Goal: Task Accomplishment & Management: Manage account settings

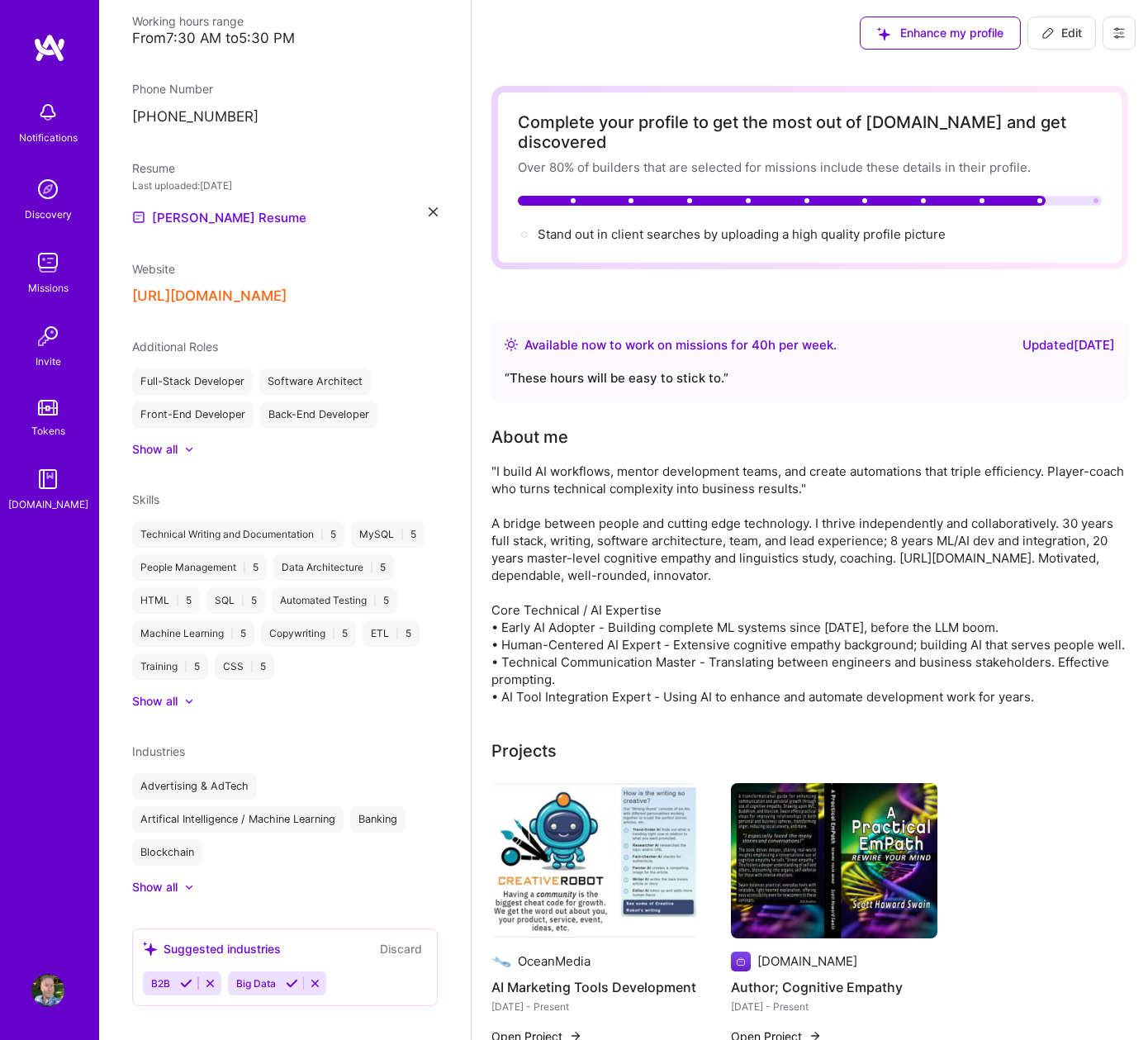
click at [1051, 29] on icon at bounding box center [1048, 32] width 10 height 10
select select "US"
select select "Right Now"
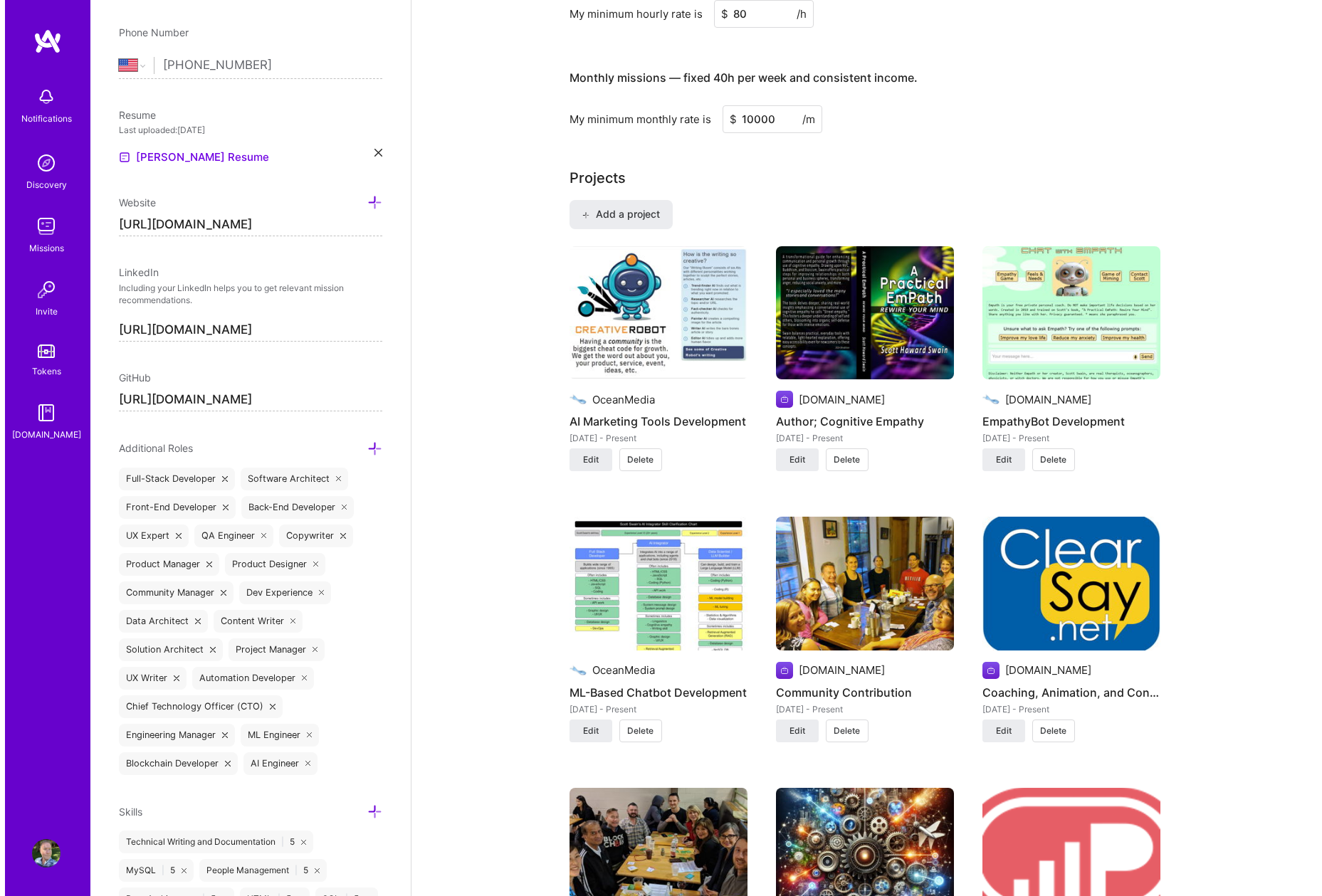
scroll to position [1044, 0]
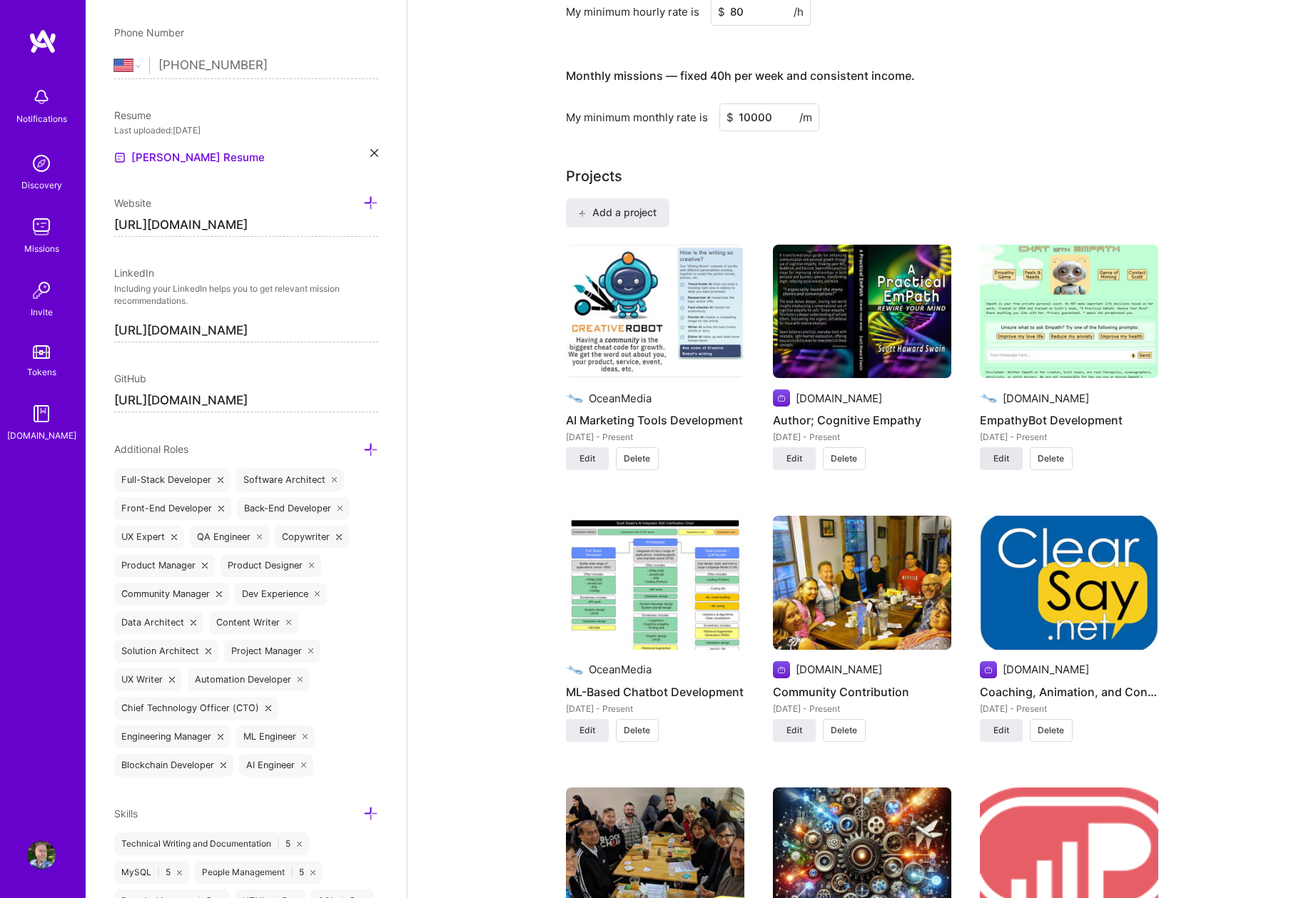
click at [991, 447] on button "Edit" at bounding box center [1000, 458] width 43 height 23
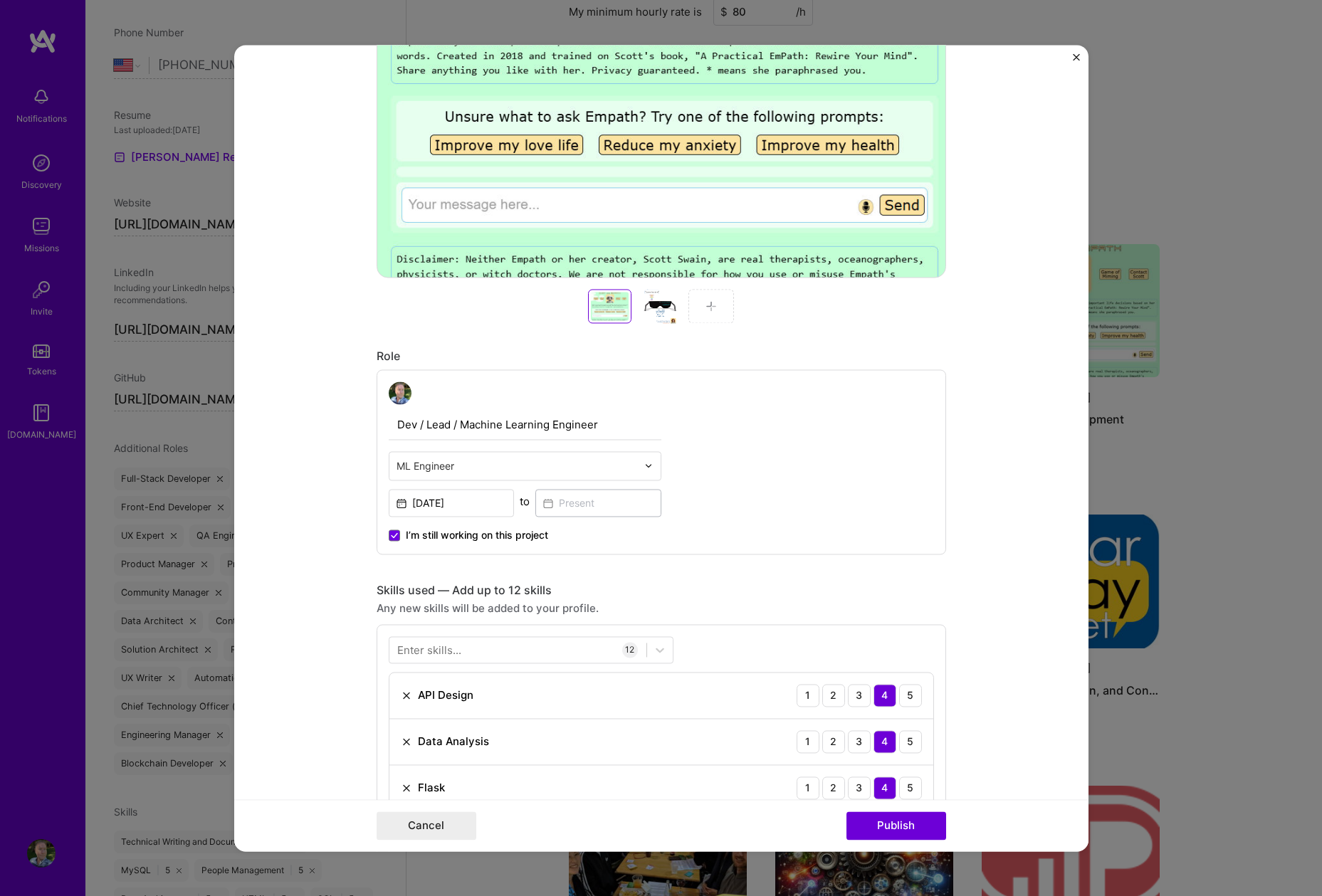
scroll to position [380, 0]
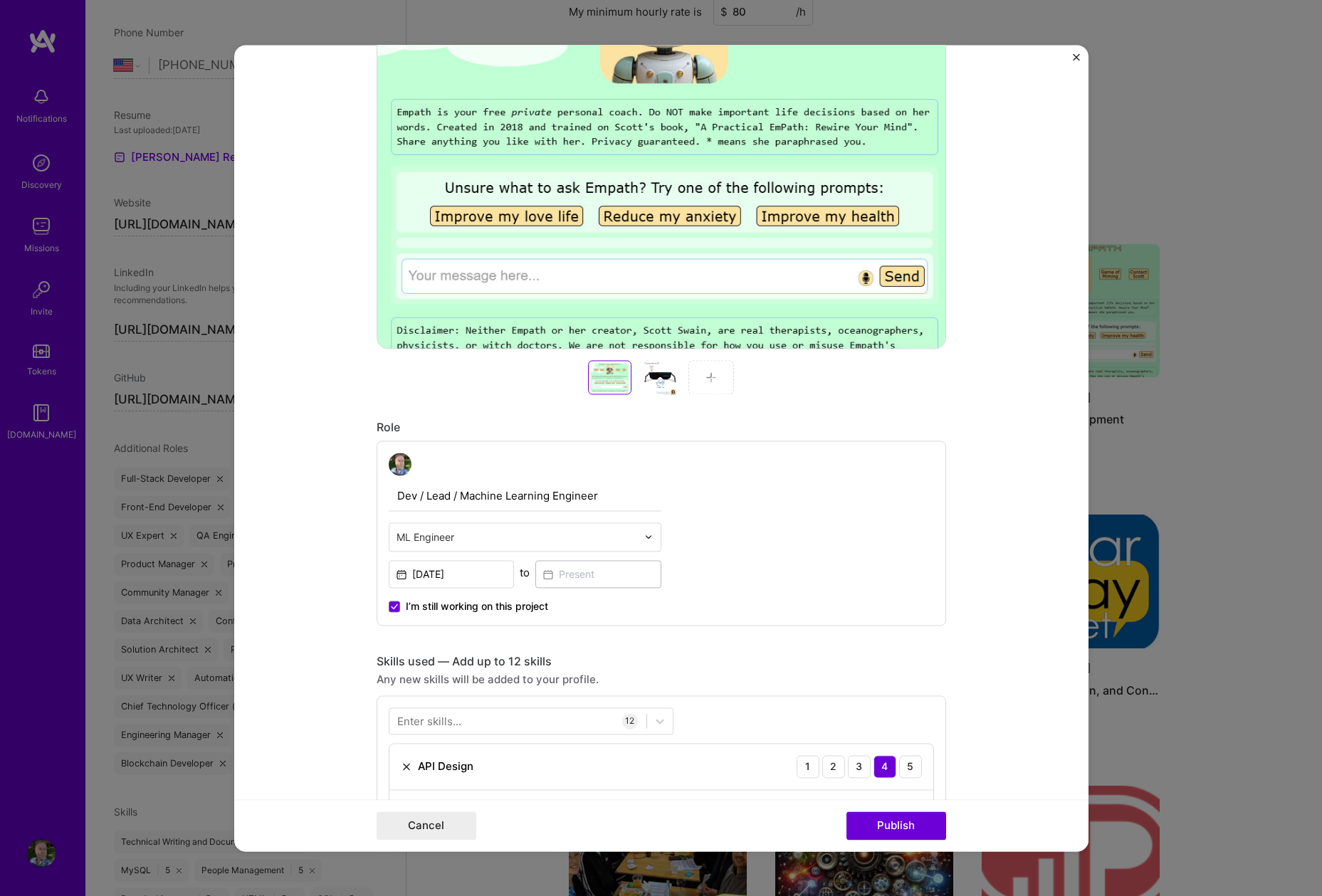
click at [645, 533] on img at bounding box center [648, 536] width 8 height 8
click at [789, 567] on div "Dev / Lead / Machine Learning Engineer ML Engineer Feb, 2018 to I’m still worki…" at bounding box center [661, 533] width 569 height 185
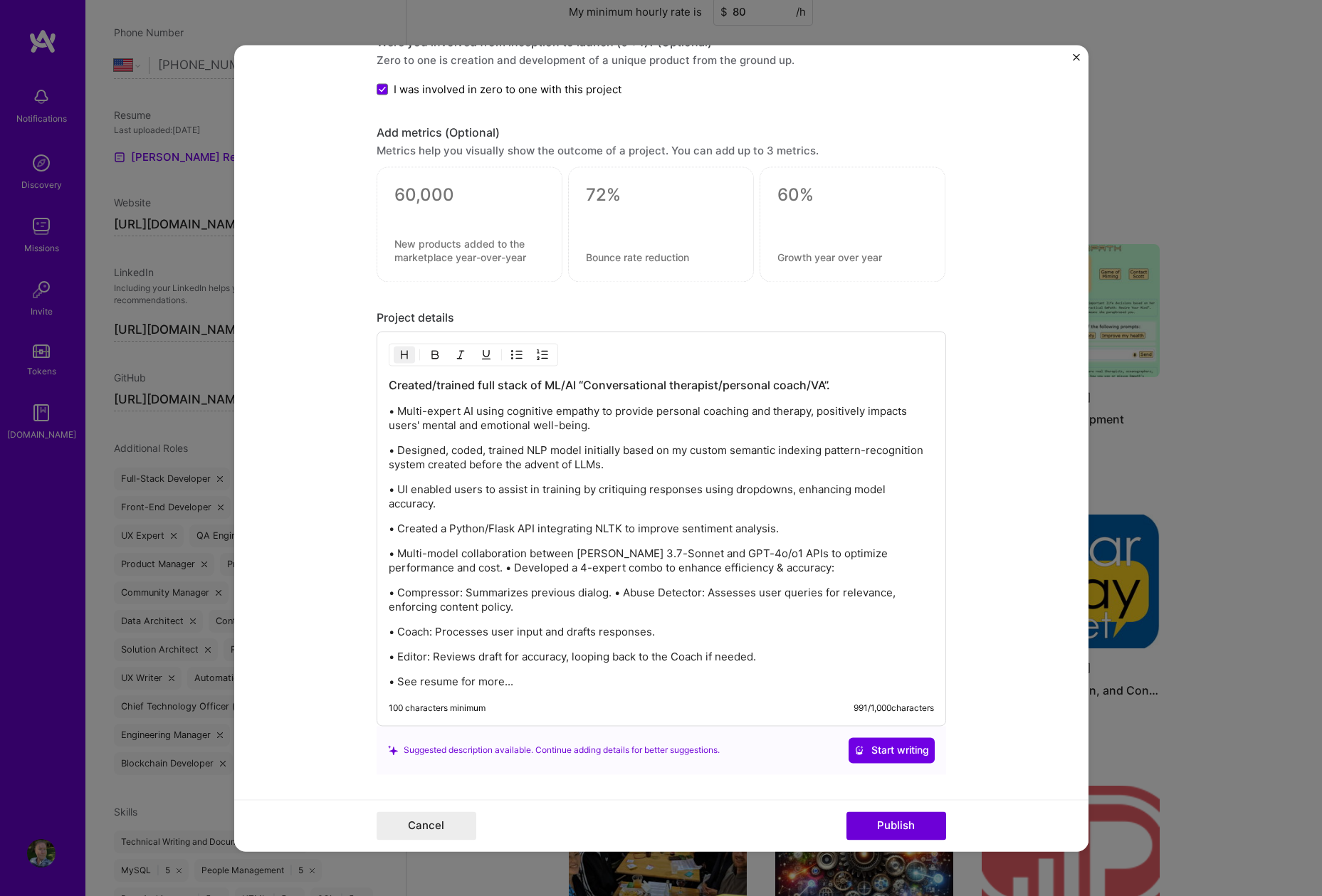
scroll to position [1803, 0]
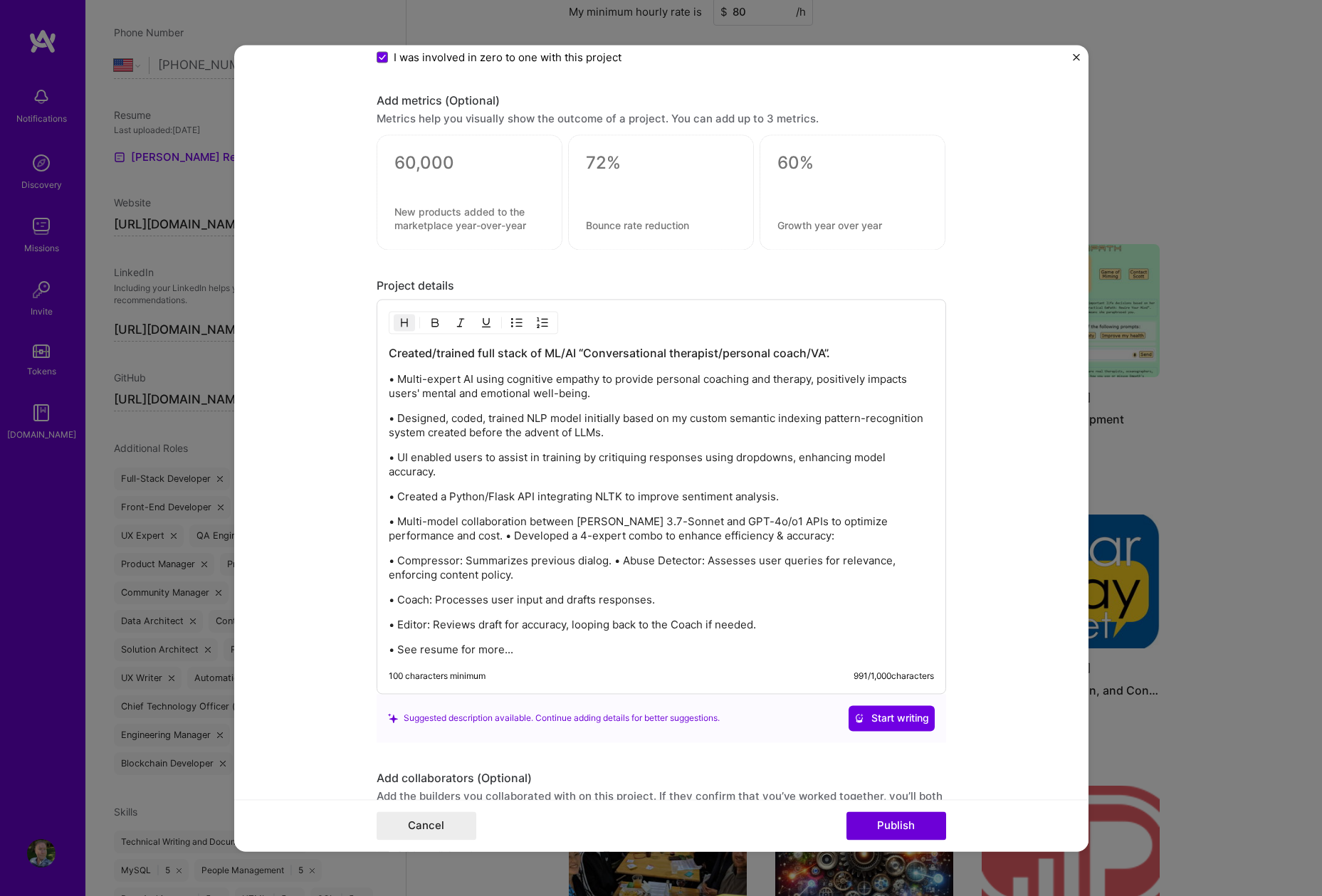
click at [487, 366] on div "Created/trained full stack of ML/AI “Conversational therapist/personal coach/VA…" at bounding box center [661, 501] width 545 height 312
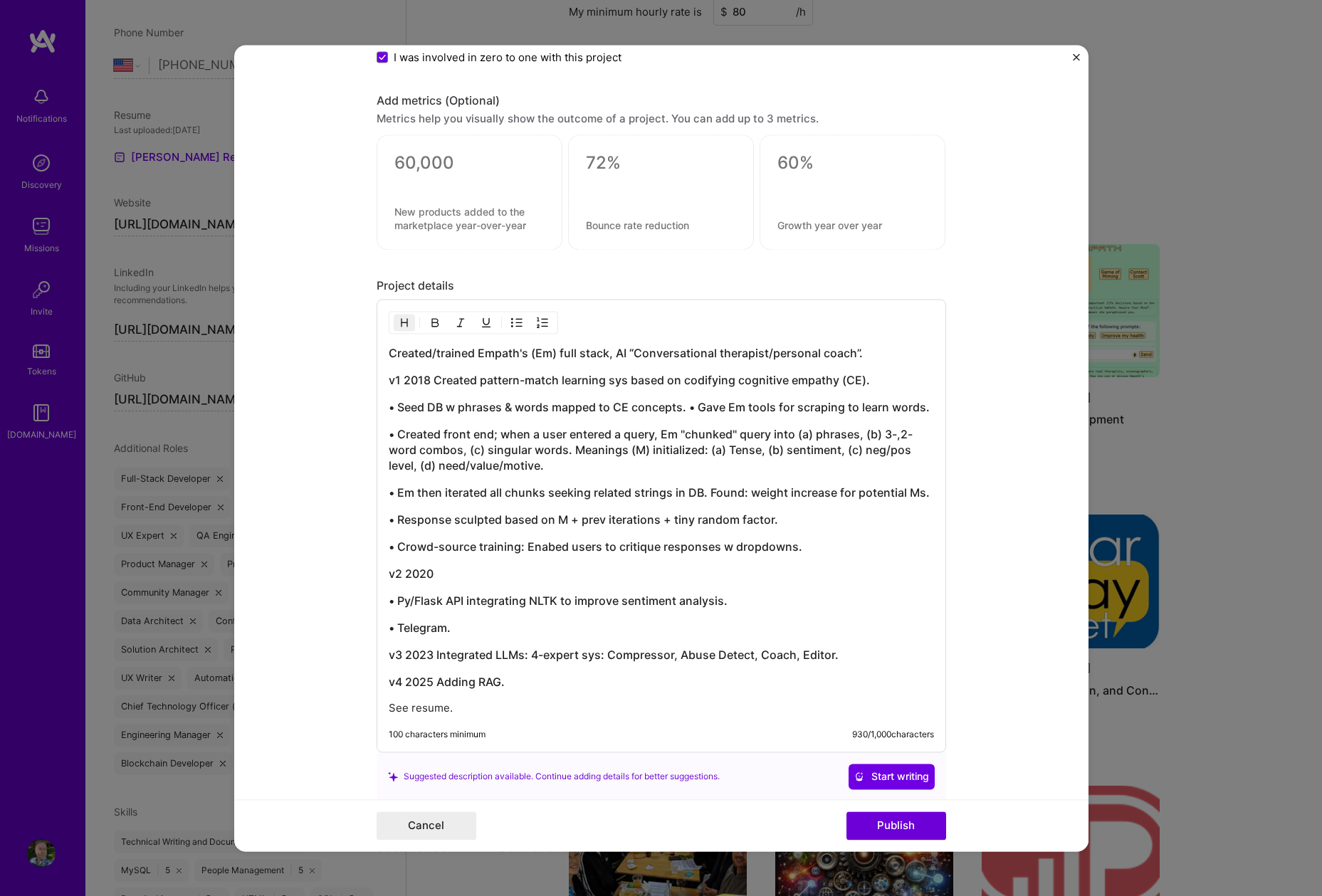
click at [704, 494] on h3 "• Em then iterated all chunks seeking related strings in DB. Found: weight incr…" at bounding box center [661, 492] width 545 height 16
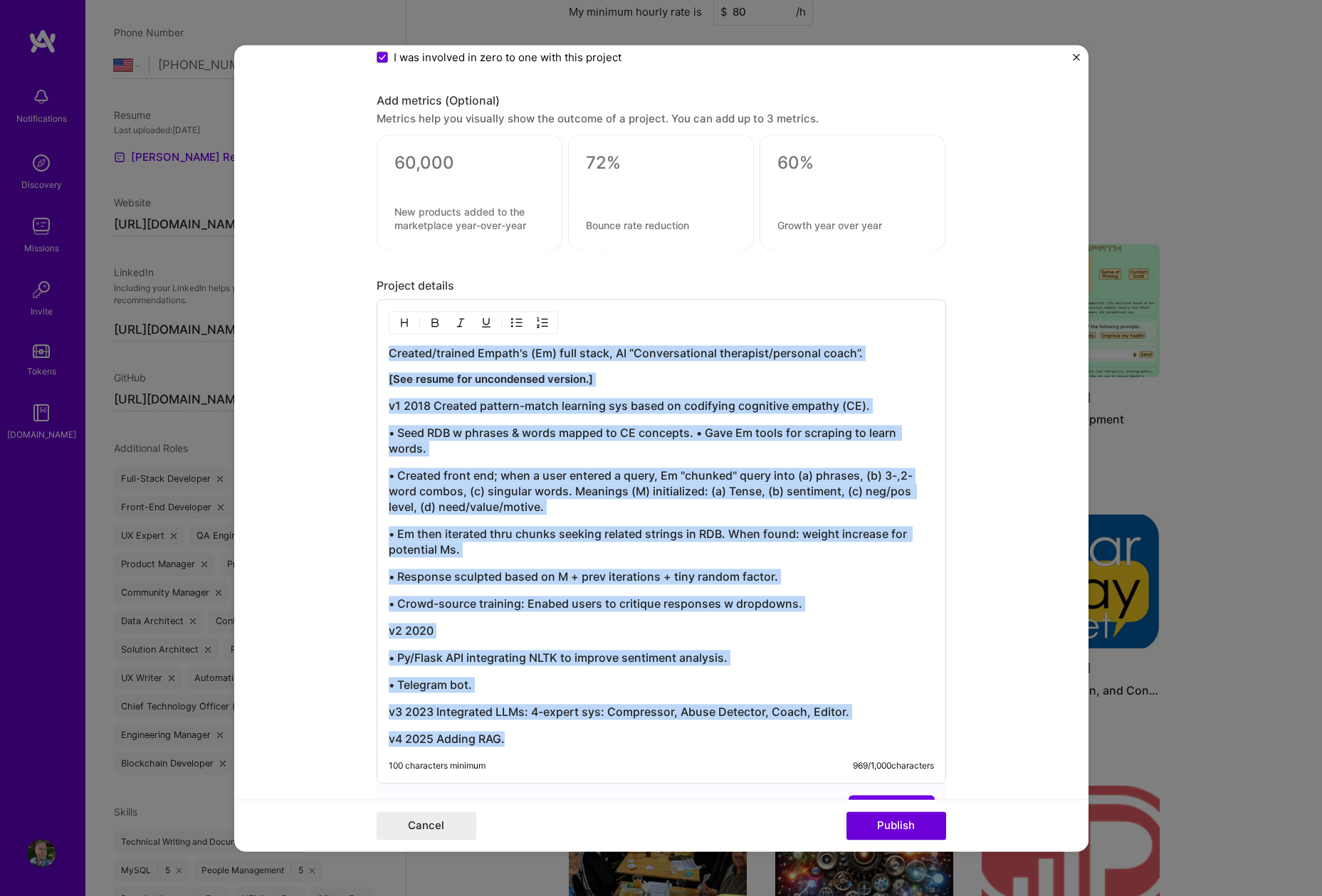
copy div "Created/trained Empath's (Em) full stack, AI “Conversational therapist/personal…"
click at [432, 739] on h3 "v4 2025 Adding RAG." at bounding box center [661, 739] width 545 height 16
copy div "Created/trained Empath's (Em) full stack, AI “Conversational therapist/personal…"
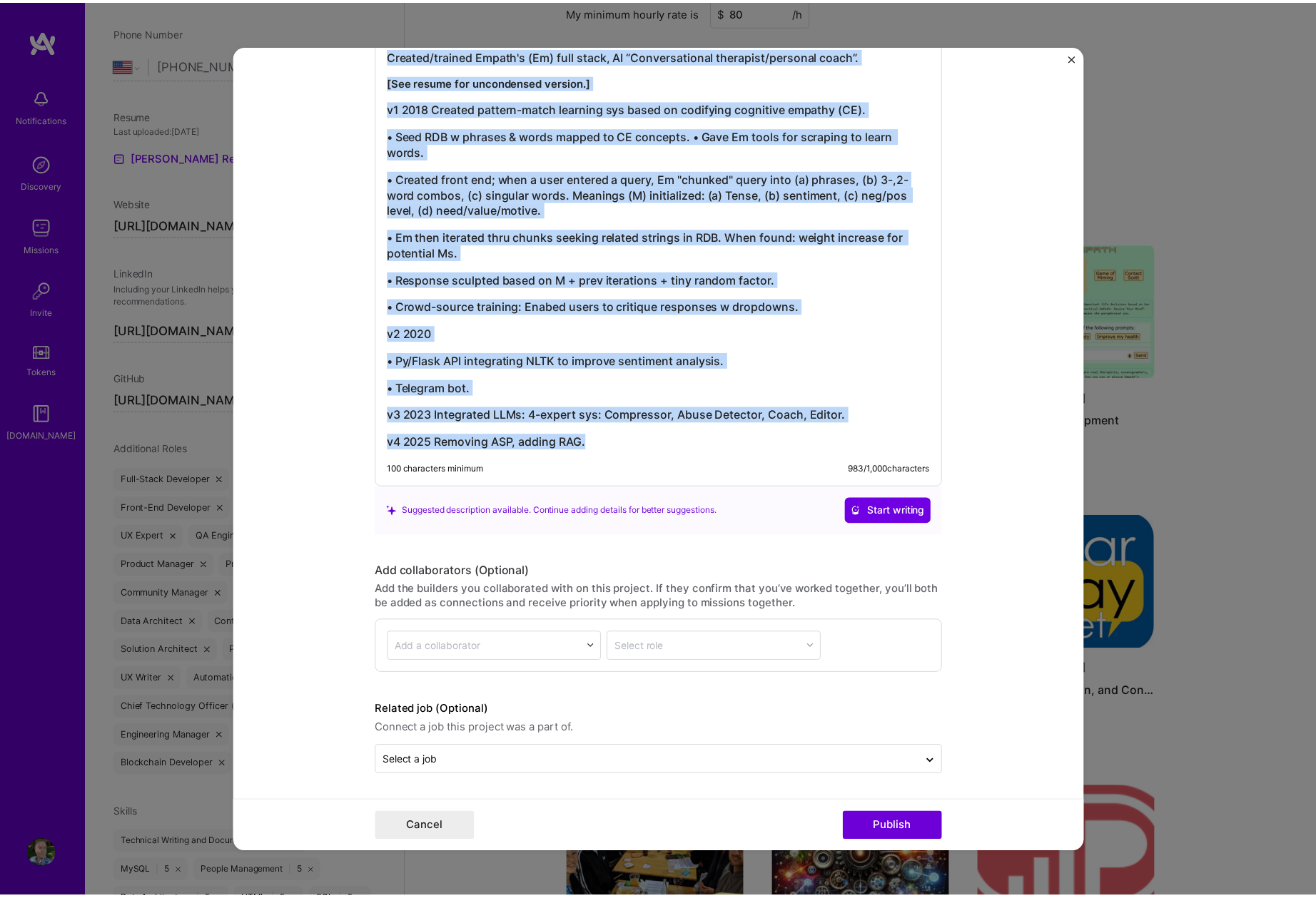
scroll to position [2107, 0]
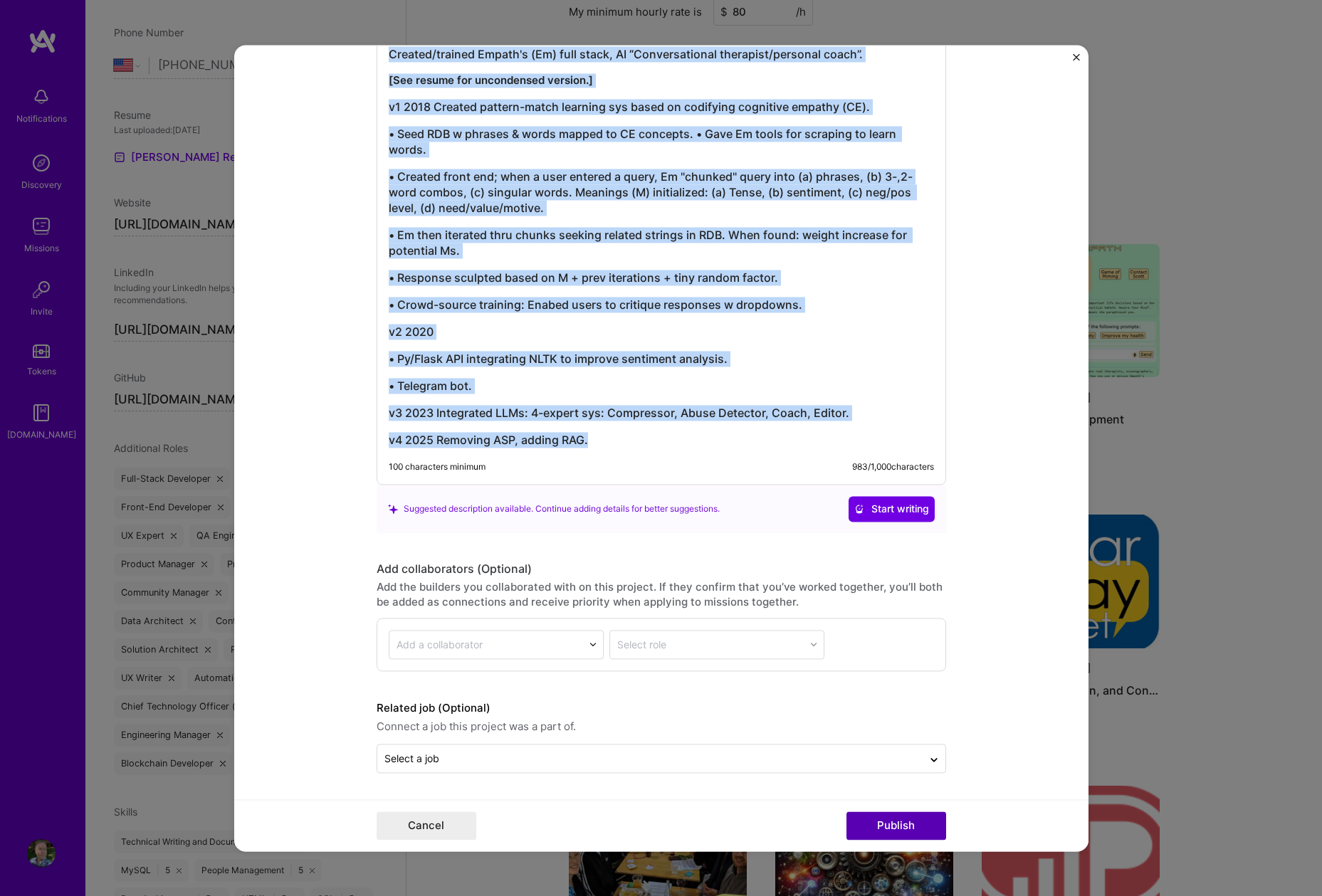
click at [892, 827] on button "Publish" at bounding box center [897, 826] width 100 height 28
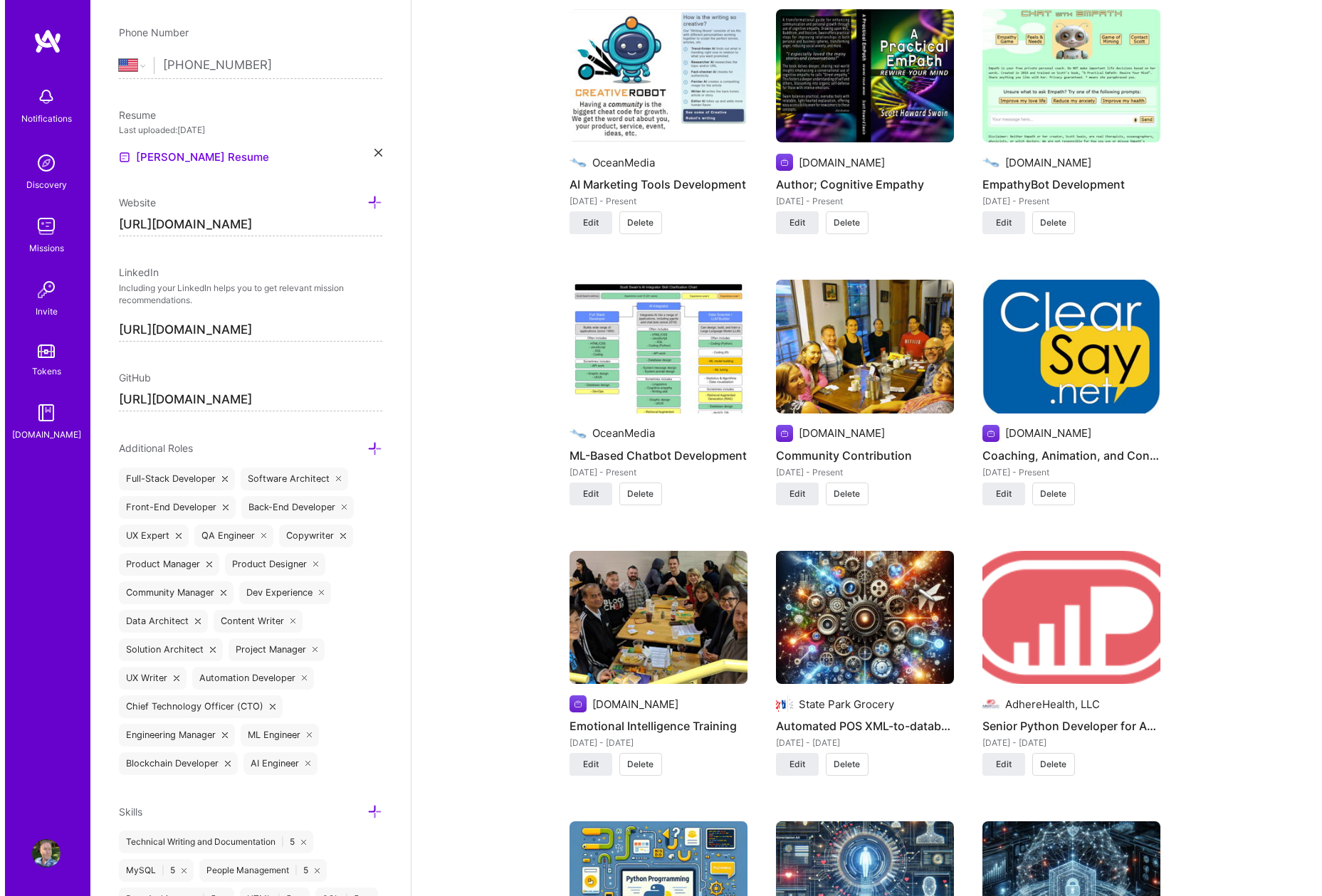
scroll to position [1282, 0]
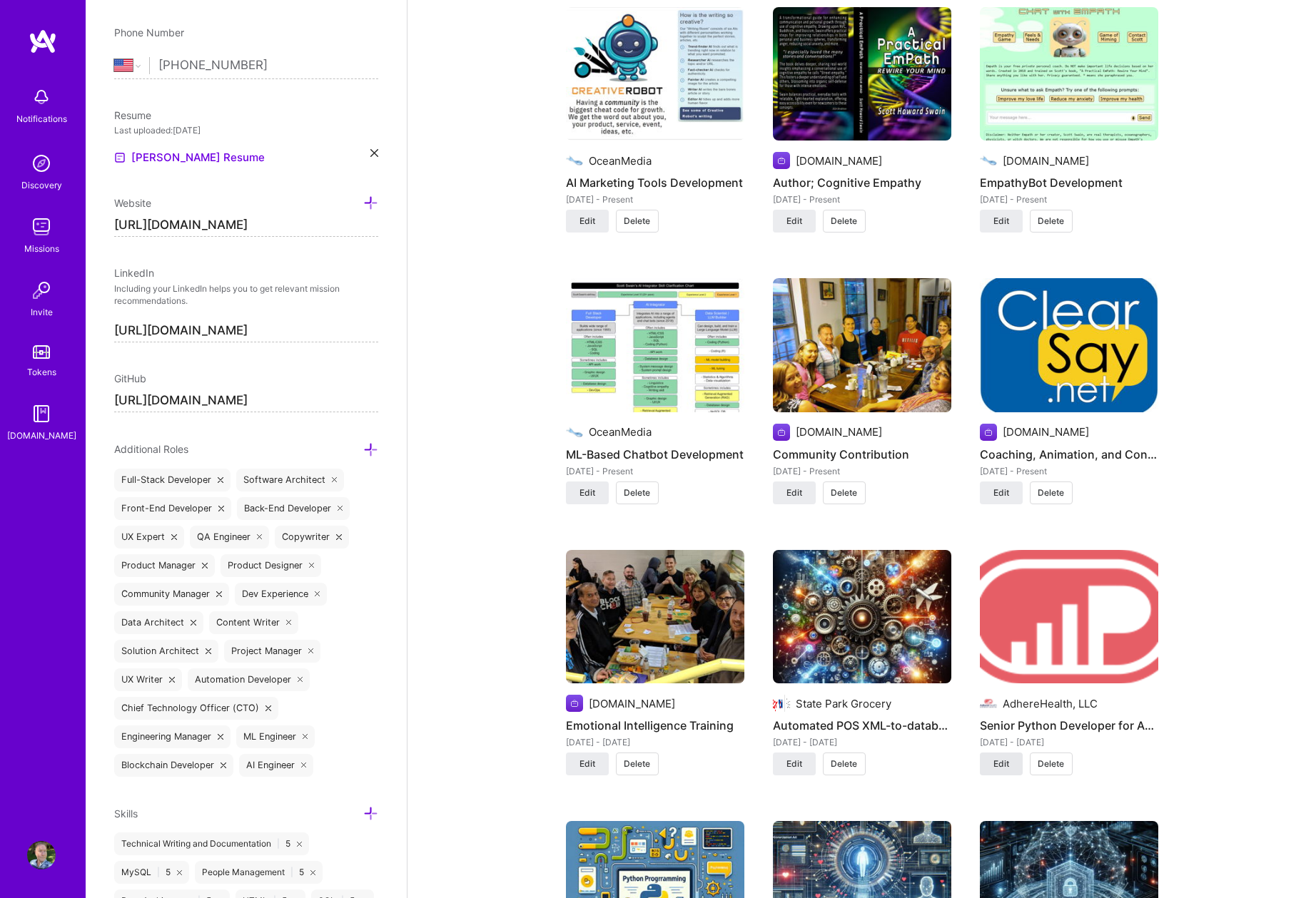
click at [991, 757] on span "Edit" at bounding box center [1000, 763] width 16 height 13
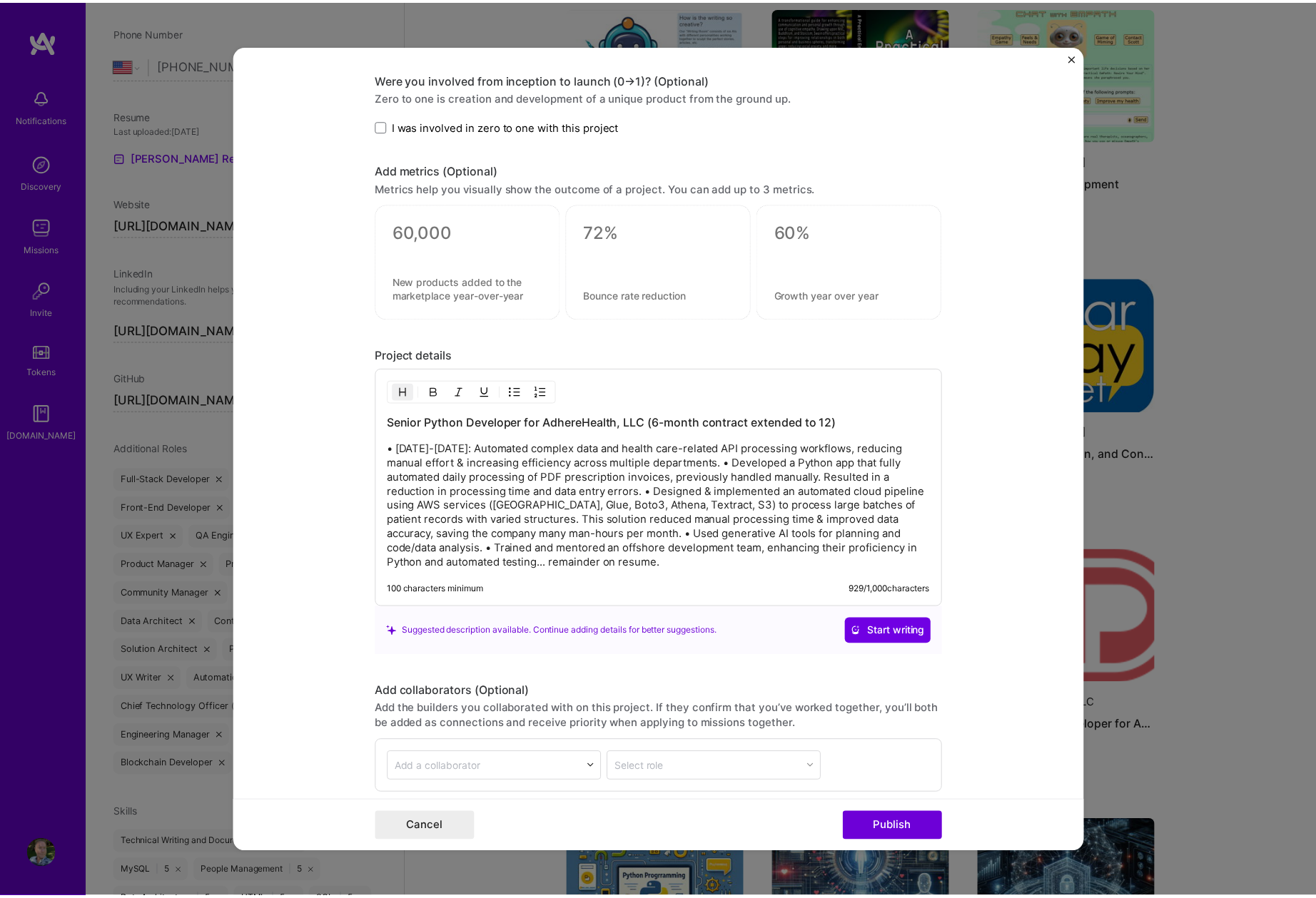
scroll to position [1807, 0]
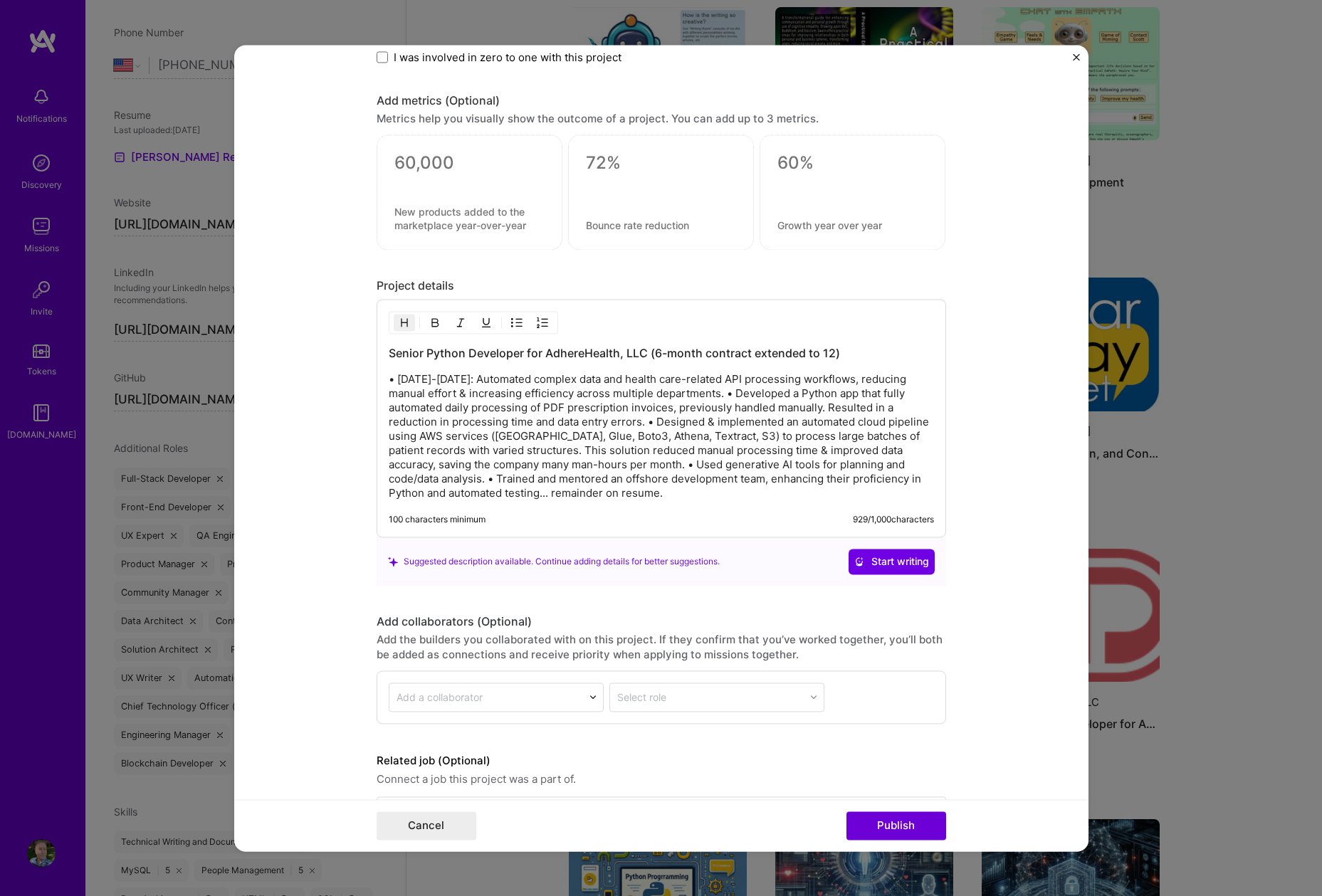
click at [989, 57] on img "Close" at bounding box center [1077, 57] width 7 height 7
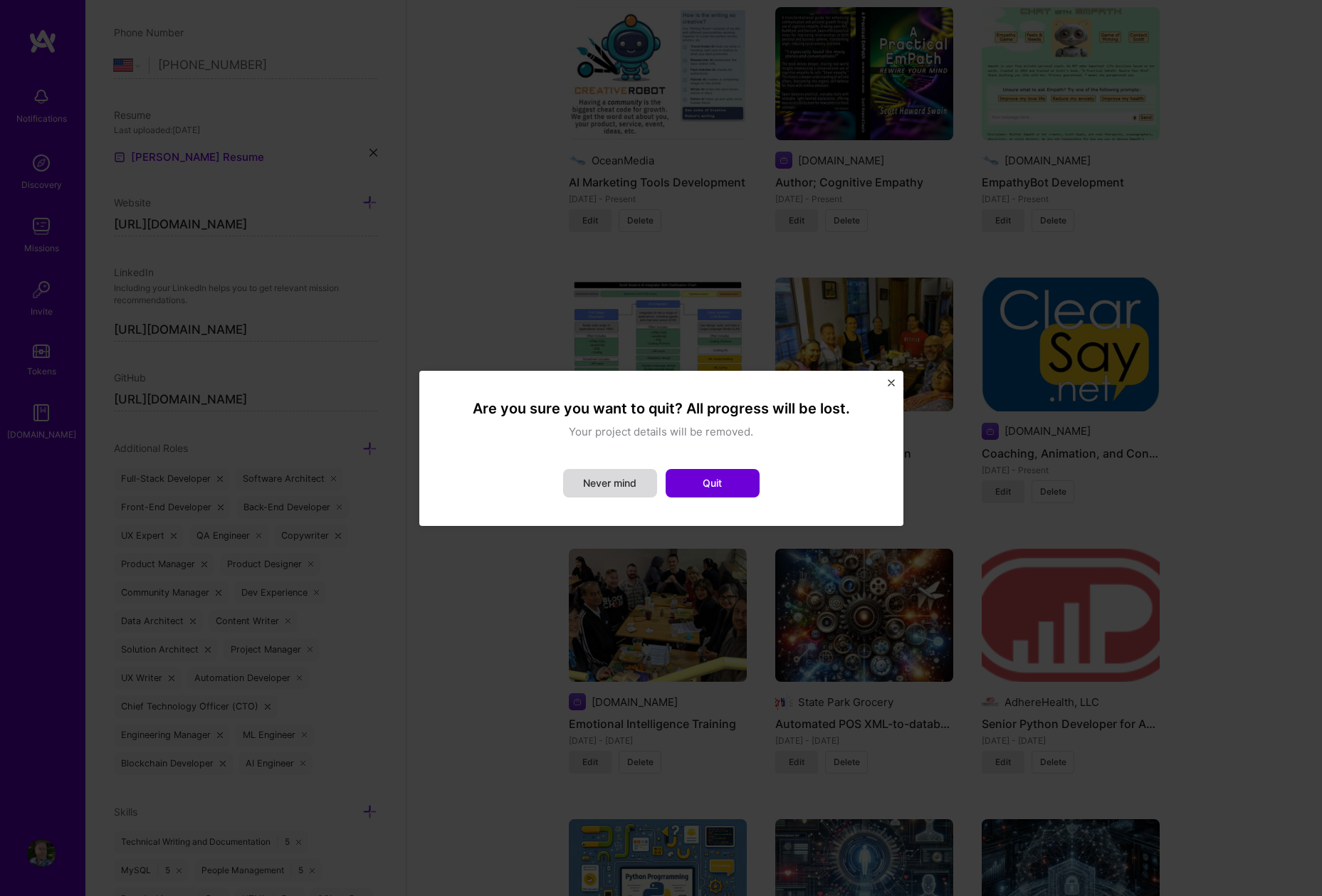
click at [614, 487] on button "Never mind" at bounding box center [610, 483] width 94 height 28
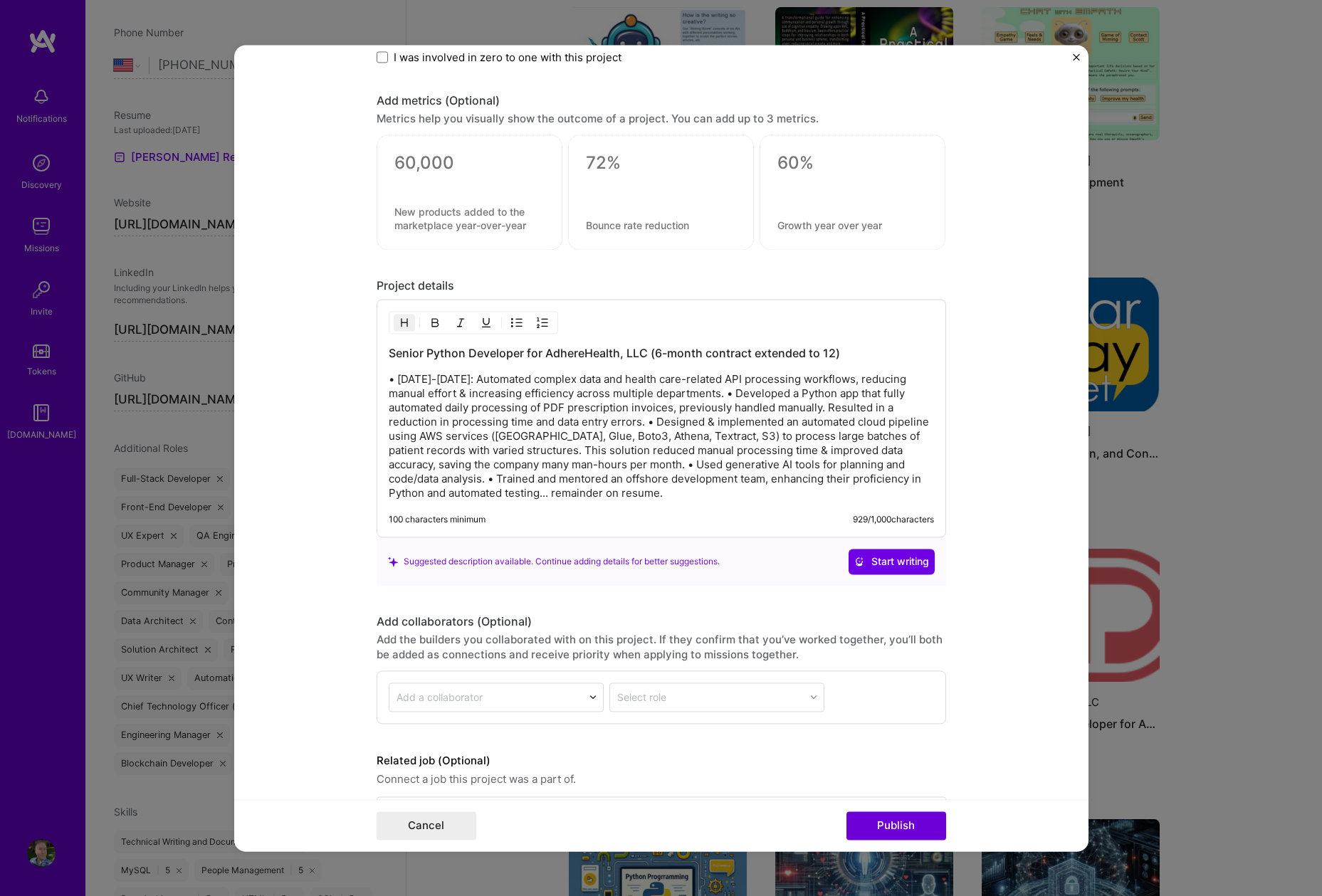
click at [989, 57] on img "Close" at bounding box center [1077, 57] width 7 height 7
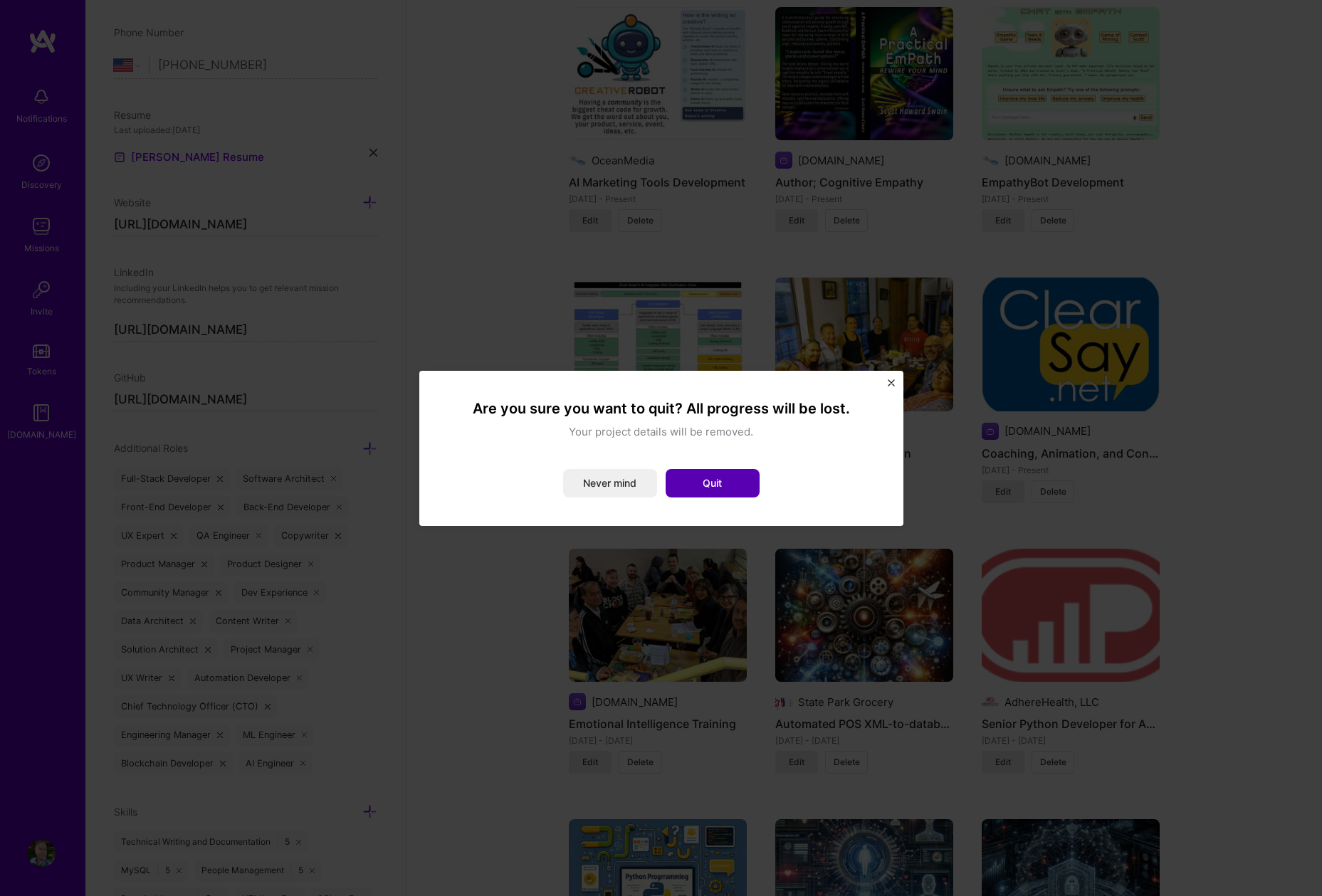
click at [695, 484] on button "Quit" at bounding box center [712, 483] width 94 height 28
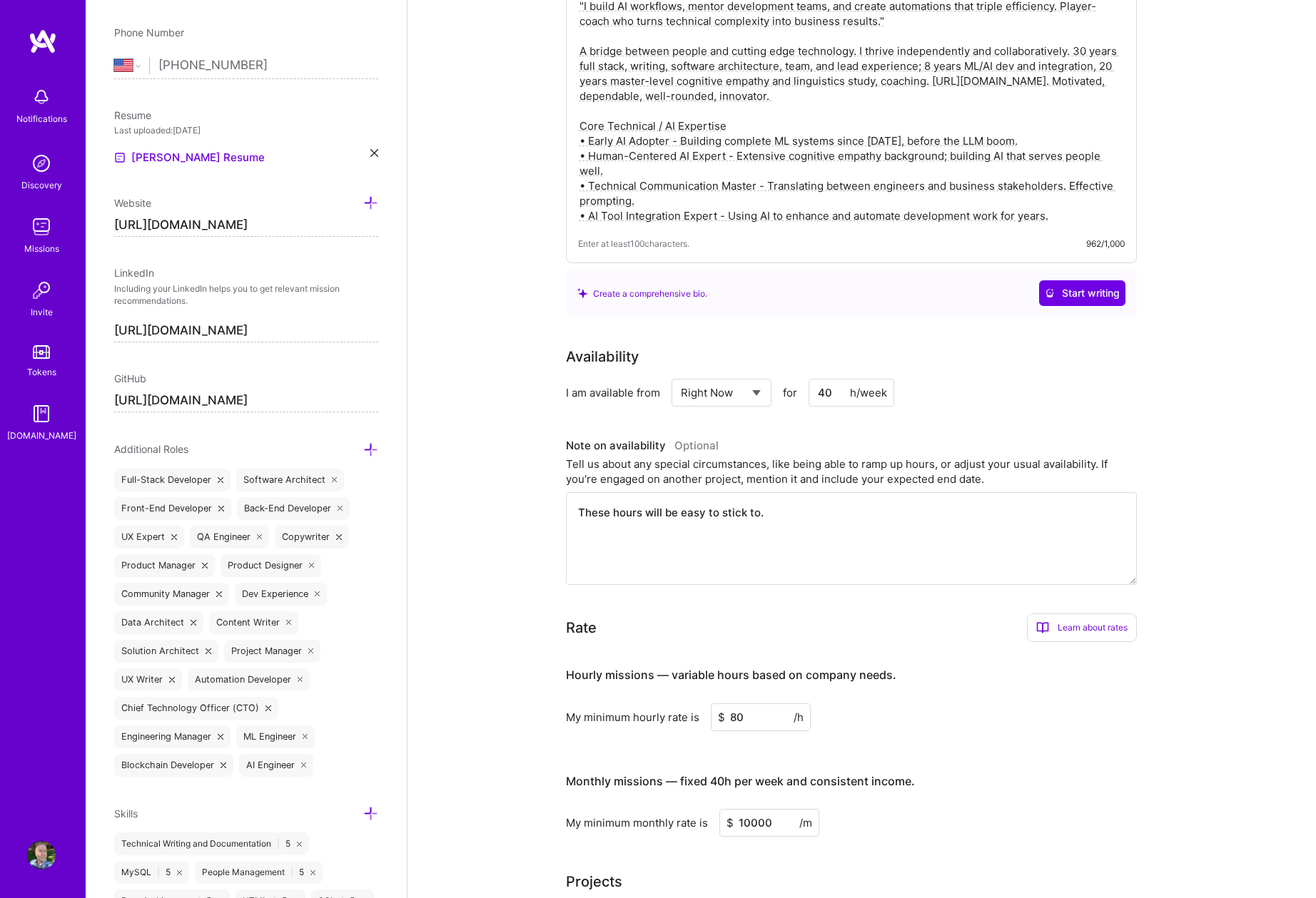
scroll to position [0, 0]
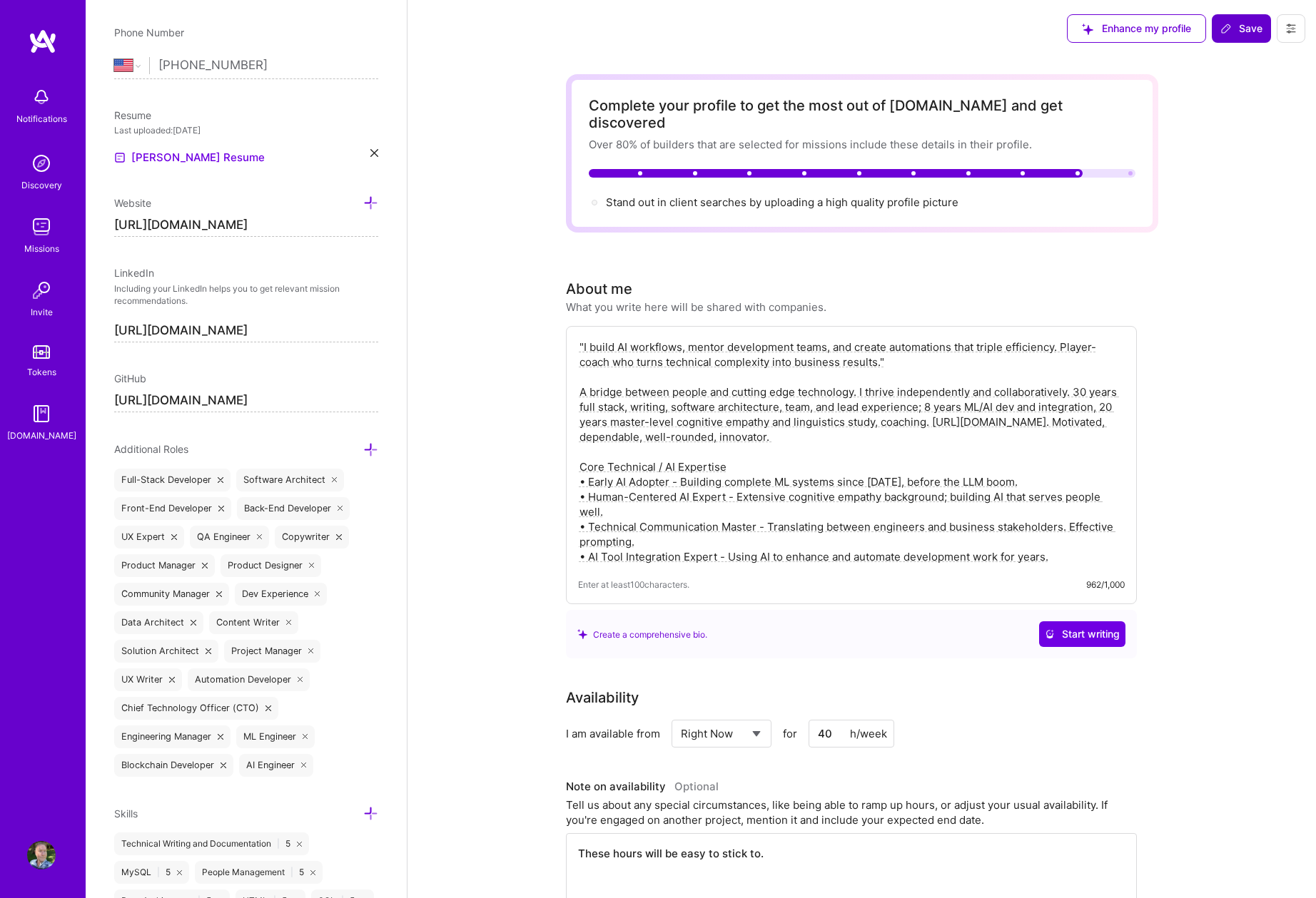
click at [991, 29] on span "Save" at bounding box center [1241, 28] width 42 height 14
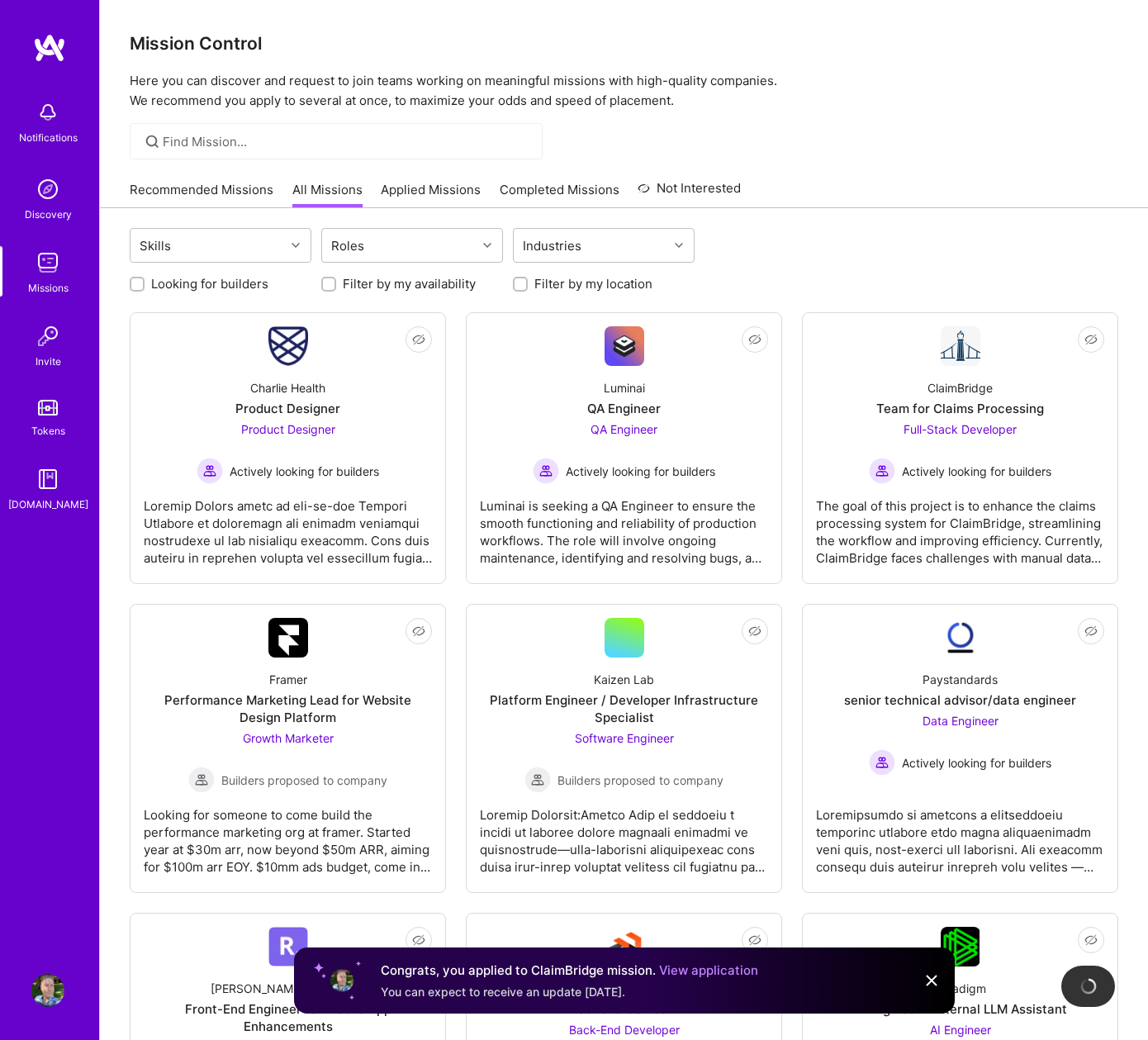
scroll to position [110, 0]
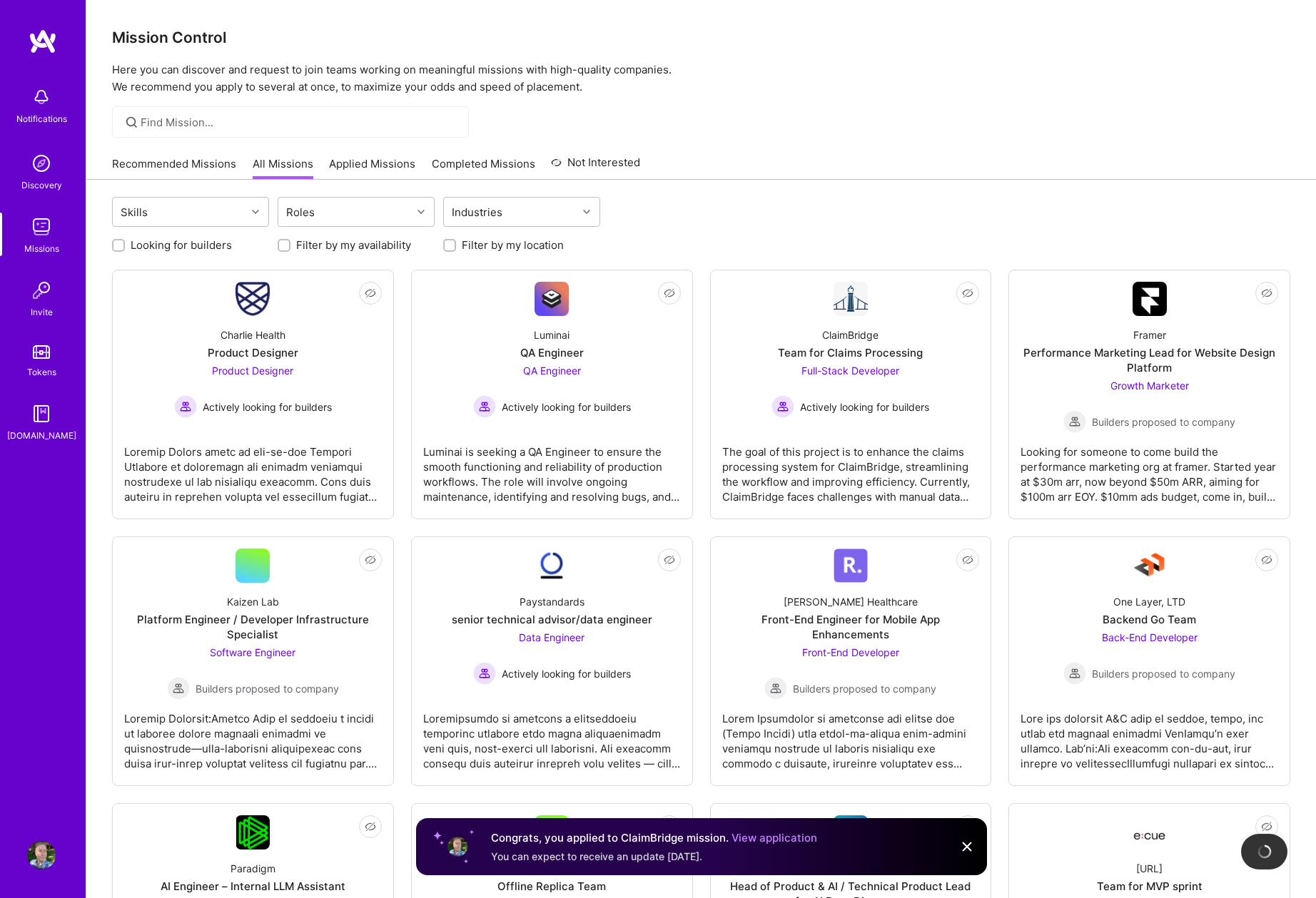
scroll to position [95, 0]
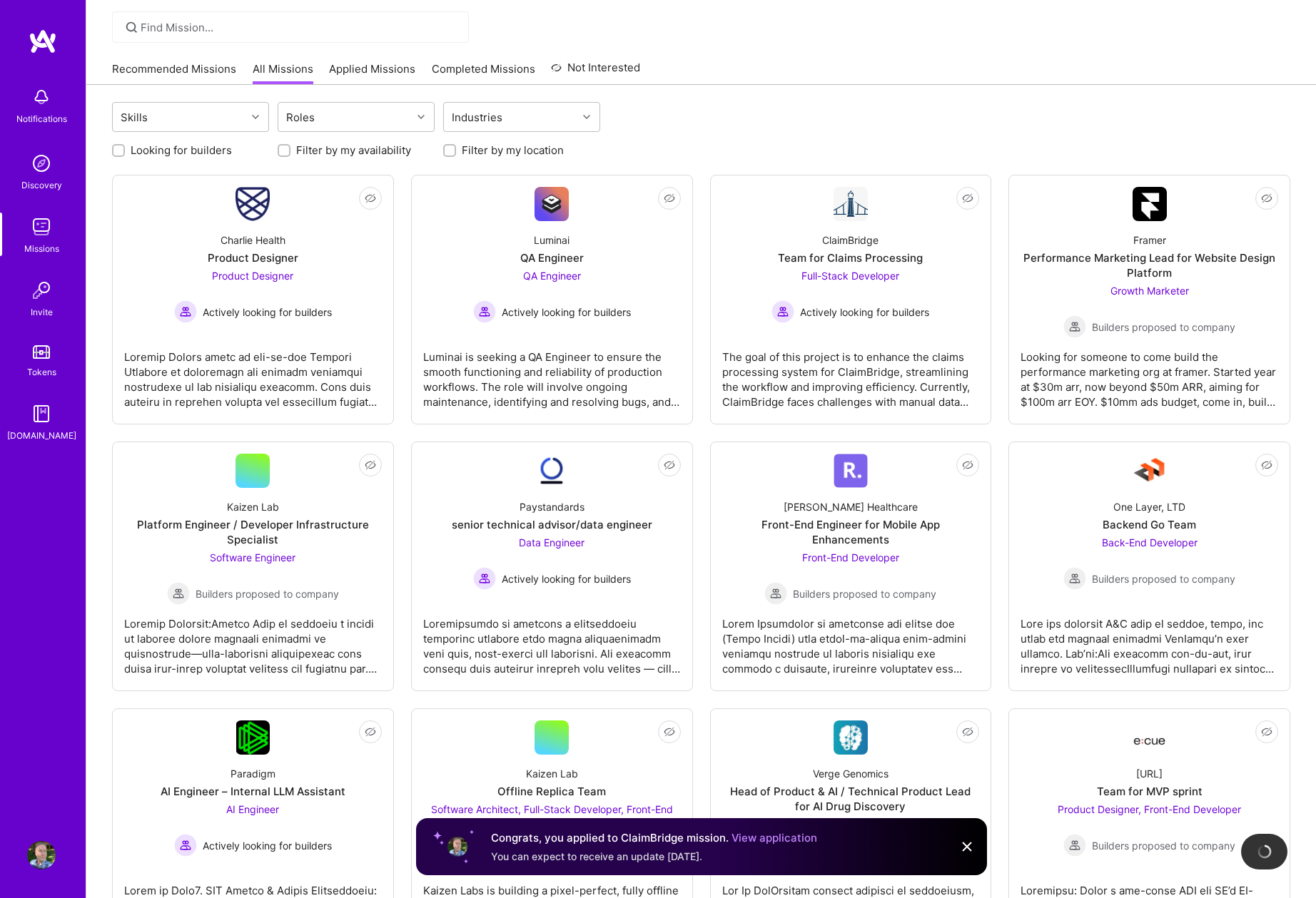
click at [966, 852] on img at bounding box center [966, 846] width 17 height 17
